Goal: Find specific page/section: Find specific page/section

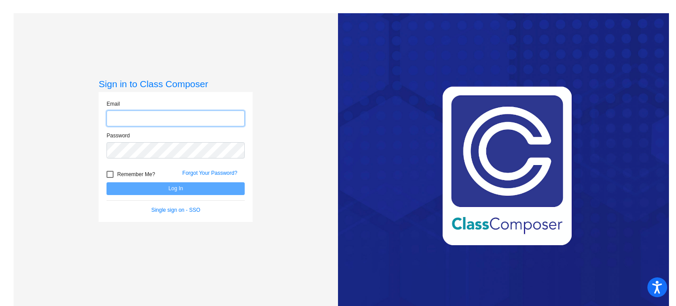
type input "[EMAIL_ADDRESS][DOMAIN_NAME]"
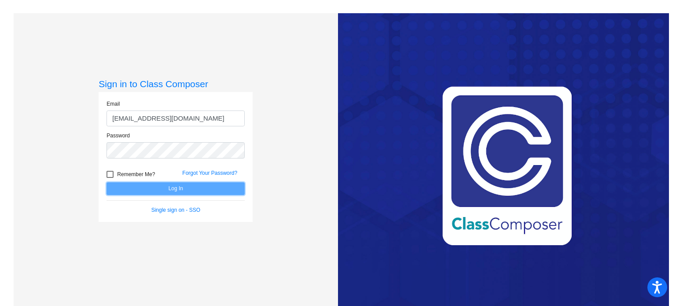
click at [198, 190] on button "Log In" at bounding box center [175, 188] width 138 height 13
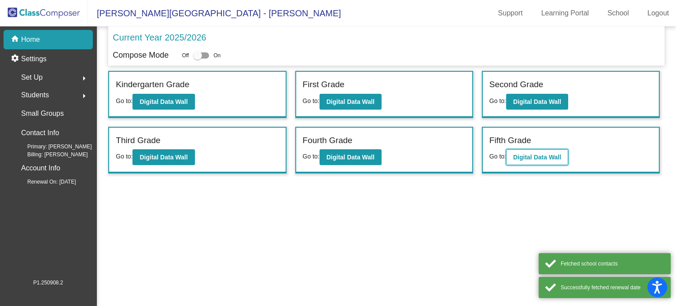
click at [540, 155] on b "Digital Data Wall" at bounding box center [537, 157] width 48 height 7
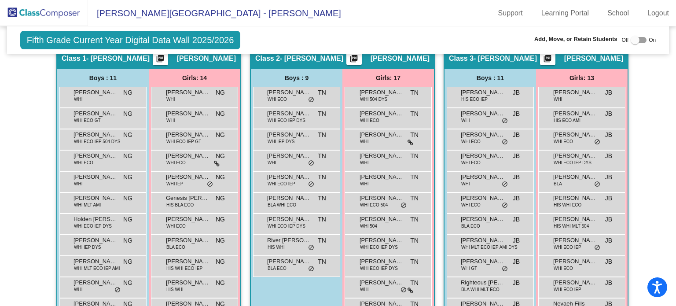
scroll to position [152, 0]
